Goal: Transaction & Acquisition: Purchase product/service

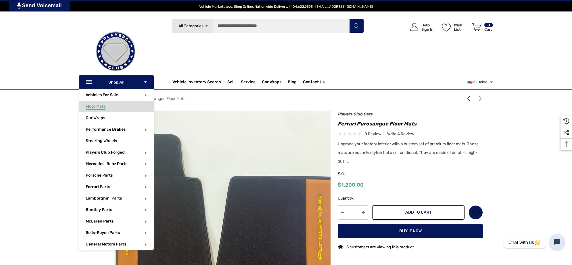
click at [95, 106] on span "Floor Mats" at bounding box center [96, 107] width 20 height 6
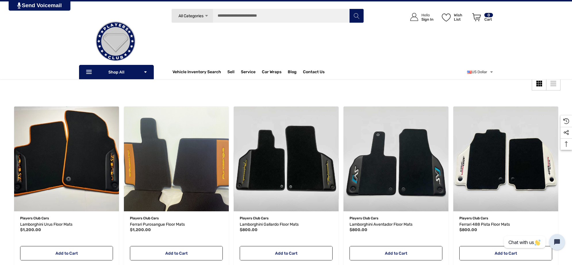
scroll to position [36, 0]
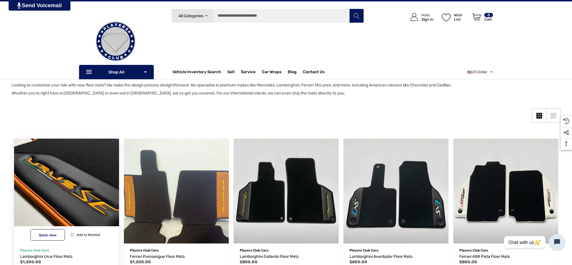
click at [75, 173] on img "Lamborghini Urus Floor Mats,$1,200.00\a" at bounding box center [66, 191] width 115 height 115
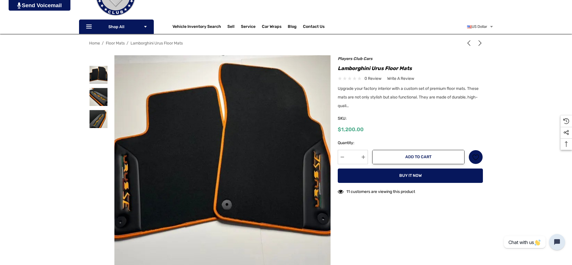
scroll to position [180, 0]
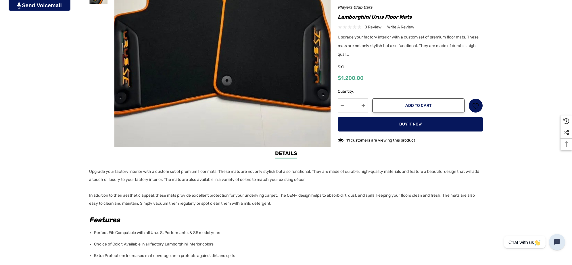
click at [302, 202] on p "In addition to their aesthetic appeal, these mats provide excellent protection …" at bounding box center [284, 200] width 390 height 16
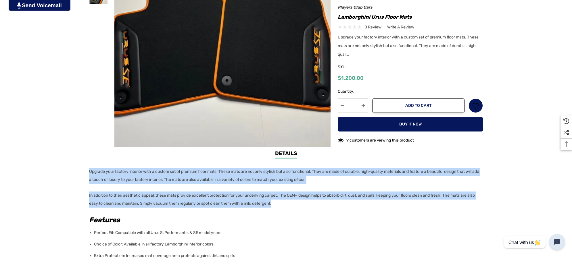
click at [302, 202] on p "In addition to their aesthetic appeal, these mats provide excellent protection …" at bounding box center [284, 200] width 390 height 16
copy div "Upgrade your factory interior with a custom set of premium floor mats. These ma…"
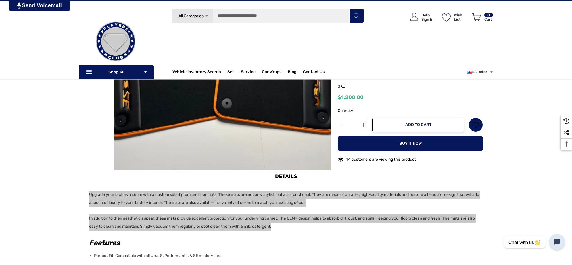
scroll to position [144, 0]
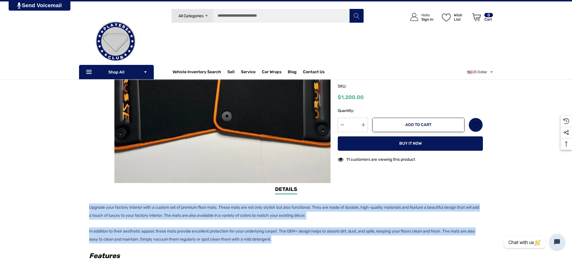
click at [351, 131] on input "*" at bounding box center [353, 125] width 30 height 14
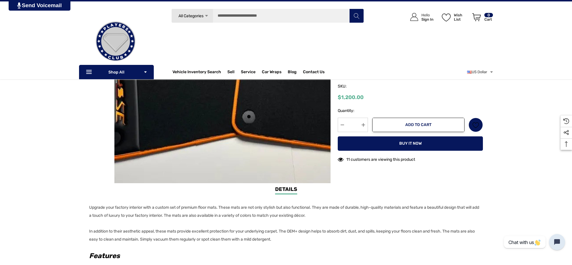
click at [193, 114] on img at bounding box center [243, 64] width 368 height 276
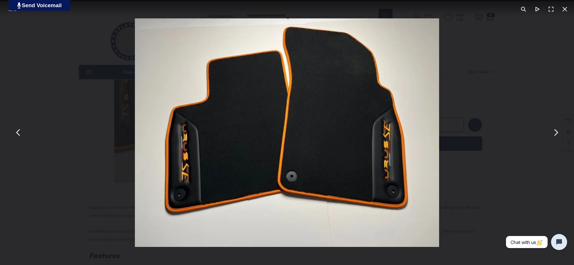
click at [508, 99] on div "You can close this modal content with the ESC key" at bounding box center [287, 132] width 574 height 265
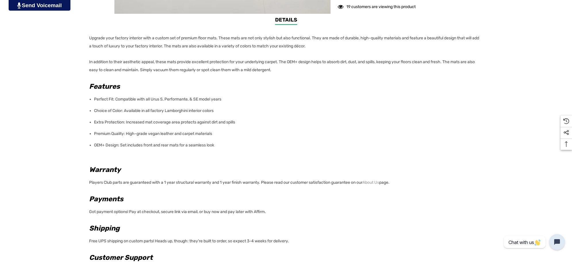
scroll to position [323, 0]
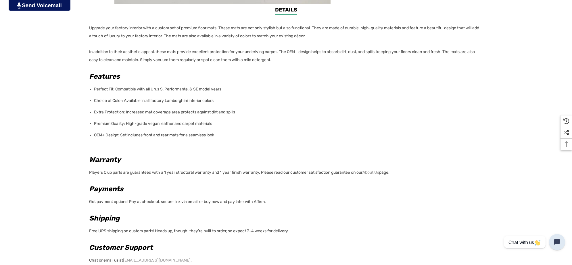
click at [94, 88] on li "Perfect Fit: Compatible with all Urus S, Performante, & SE model years" at bounding box center [286, 89] width 385 height 11
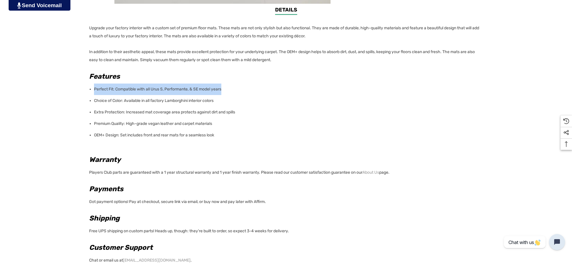
click at [230, 88] on li "Perfect Fit: Compatible with all Urus S, Performante, & SE model years" at bounding box center [286, 89] width 385 height 11
copy li "Perfect Fit: Compatible with all Urus S, Performante, & SE model years"
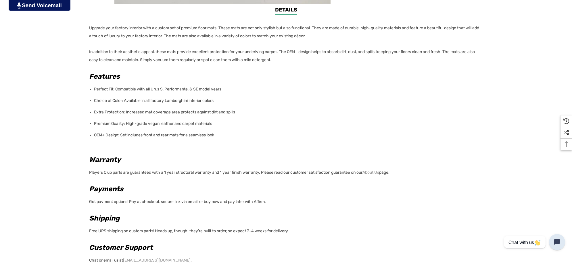
click at [93, 98] on div "Upgrade your factory interior with a custom set of premium floor mats. These ma…" at bounding box center [284, 144] width 390 height 249
click at [217, 99] on li "Choice of Color: Available in all factory Lamborghini interior colors" at bounding box center [286, 100] width 385 height 11
copy ul "Choice of Color: Available in all factory Lamborghini interior colors"
click at [94, 133] on li "OEM+ Design: Set includes front and rear mats for a seamless look" at bounding box center [286, 135] width 385 height 11
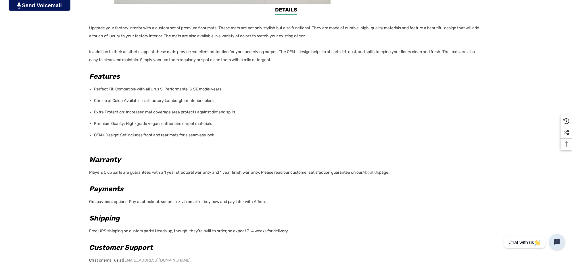
click at [92, 134] on div "Upgrade your factory interior with a custom set of premium floor mats. These ma…" at bounding box center [284, 144] width 390 height 249
click at [218, 136] on li "OEM+ Design: Set includes front and rear mats for a seamless look" at bounding box center [286, 135] width 385 height 11
copy li "OEM+ Design: Set includes front and rear mats for a seamless look"
